Goal: Transaction & Acquisition: Purchase product/service

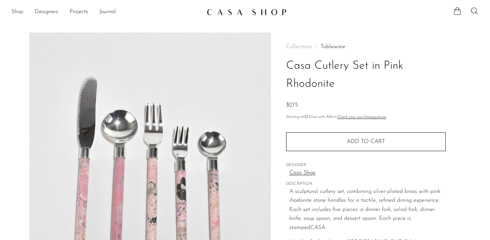
click at [19, 12] on link "Shop" at bounding box center [17, 11] width 12 height 9
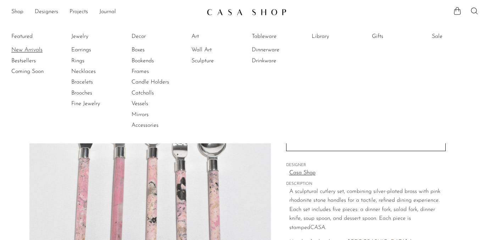
click at [23, 52] on link "New Arrivals" at bounding box center [37, 50] width 53 height 8
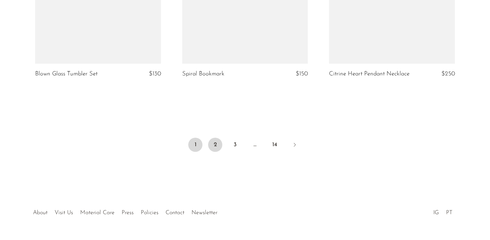
scroll to position [2486, 0]
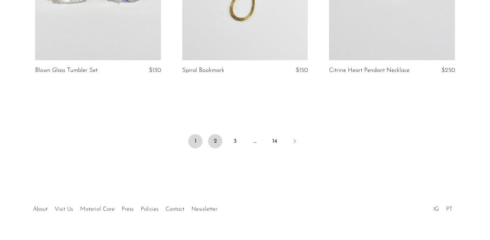
click at [214, 134] on link "2" at bounding box center [215, 141] width 14 height 14
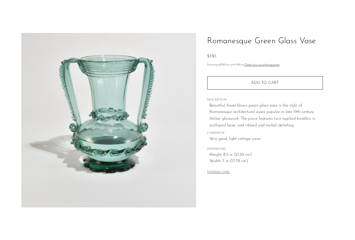
scroll to position [58, 0]
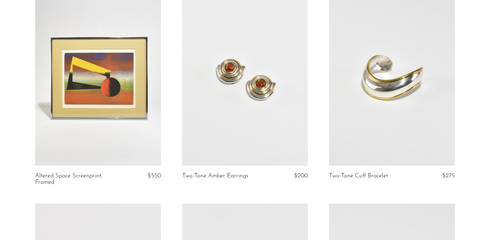
scroll to position [1747, 0]
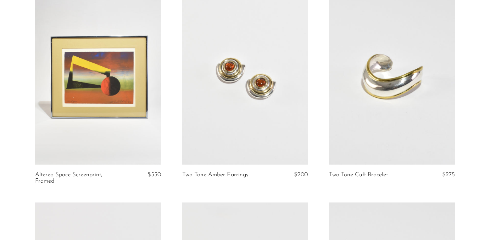
click at [270, 66] on link at bounding box center [245, 77] width 126 height 176
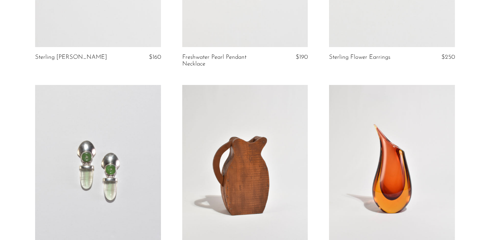
scroll to position [0, 0]
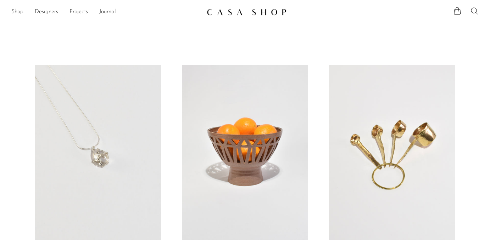
click at [470, 12] on icon at bounding box center [474, 11] width 9 height 9
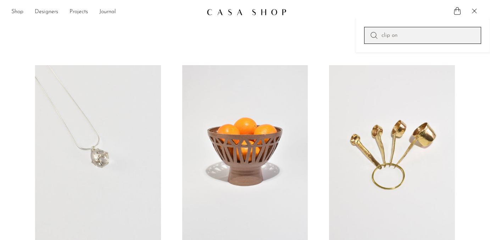
type input "clip on"
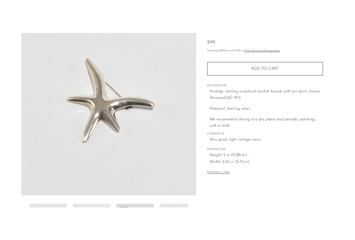
scroll to position [75, 0]
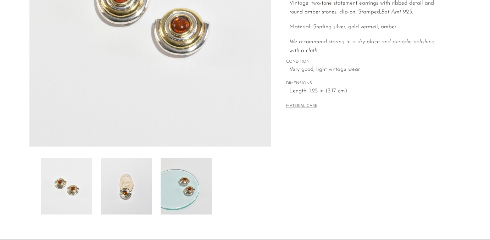
scroll to position [126, 0]
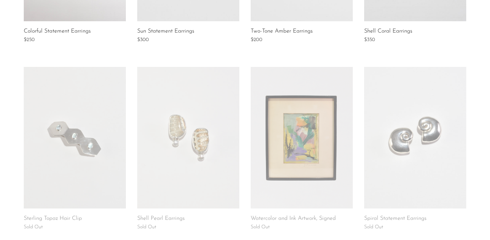
scroll to position [422, 0]
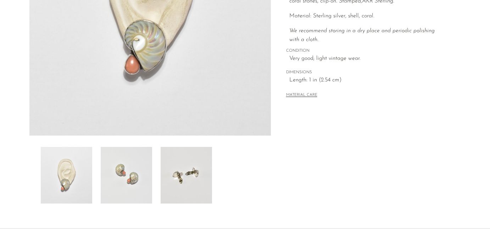
scroll to position [179, 0]
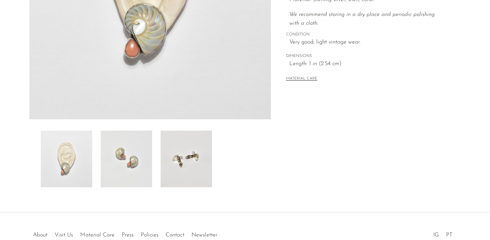
click at [115, 160] on img at bounding box center [126, 159] width 51 height 57
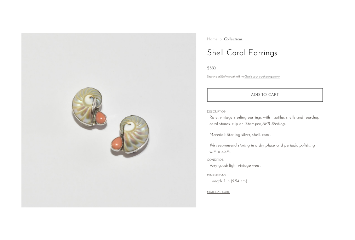
scroll to position [35, 0]
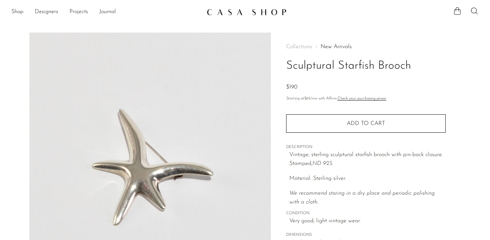
scroll to position [75, 0]
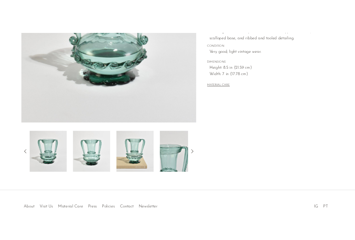
scroll to position [26, 0]
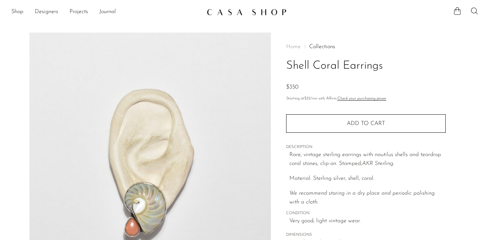
scroll to position [35, 0]
